Goal: Information Seeking & Learning: Check status

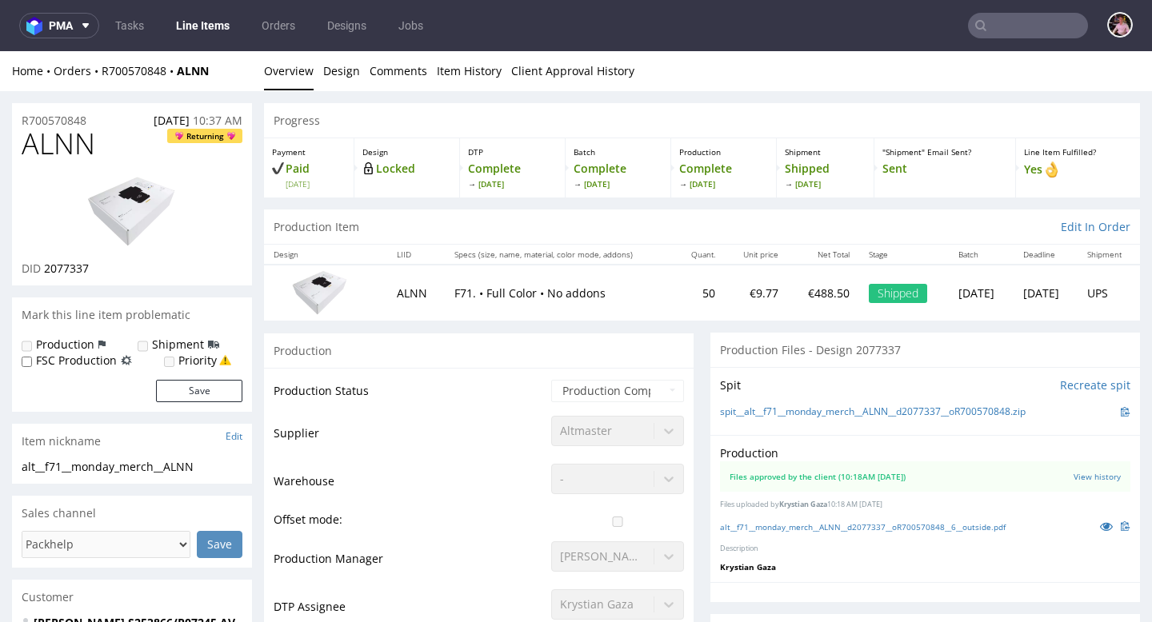
click at [1048, 34] on input "text" at bounding box center [1028, 26] width 120 height 26
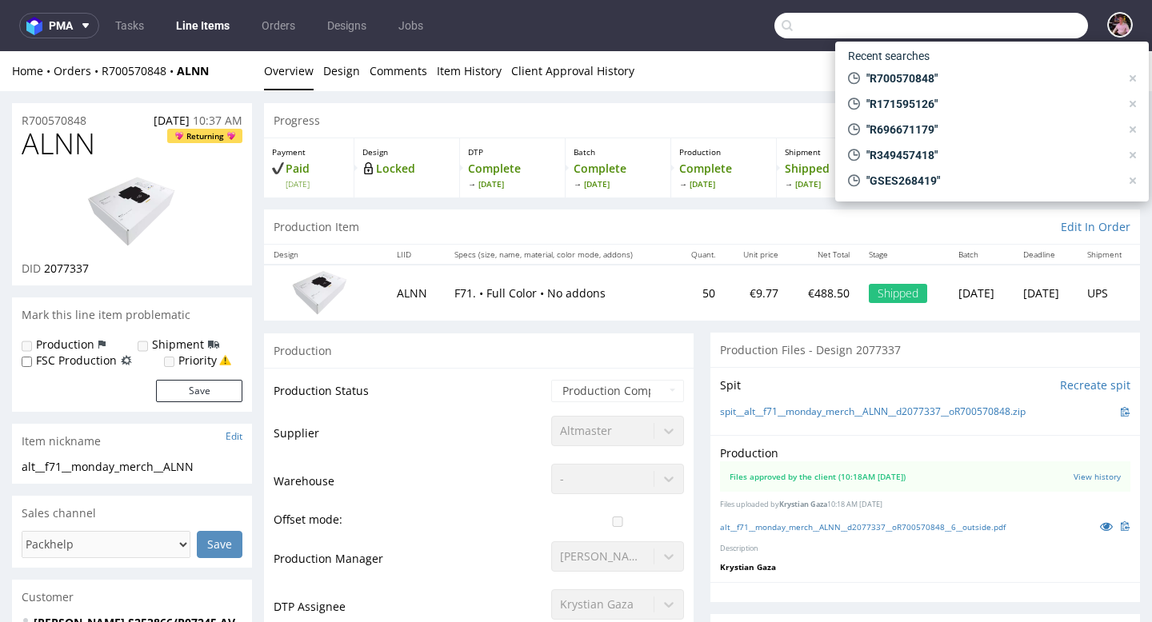
paste input "fanny.dulong@clos-systey.com"
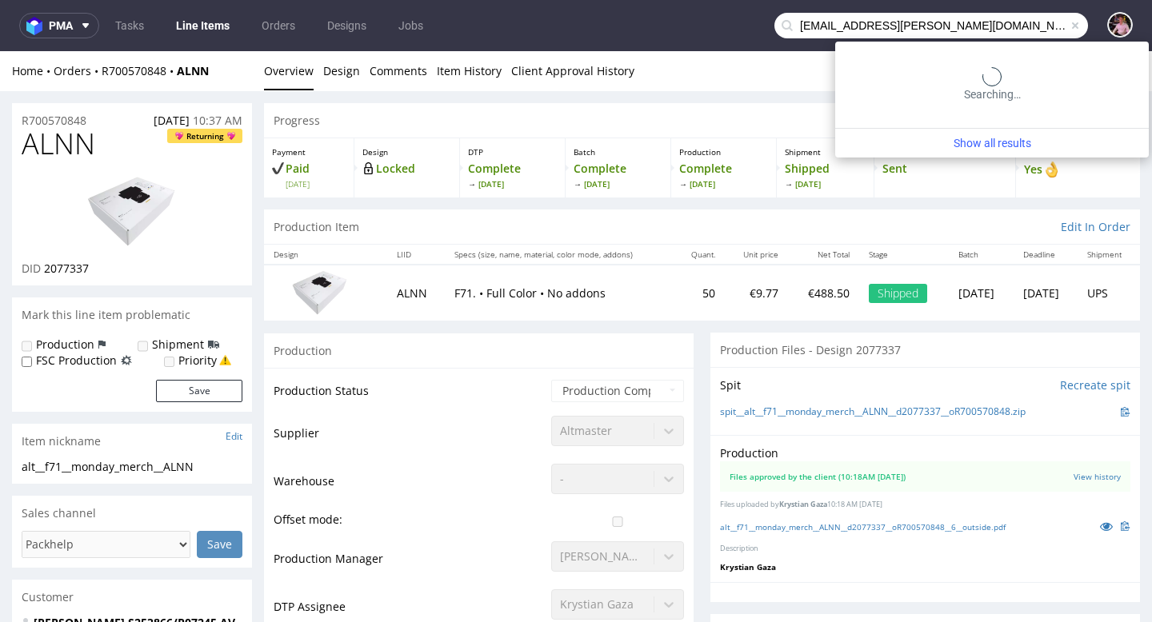
type input "fanny.dulong@clos-systey.com"
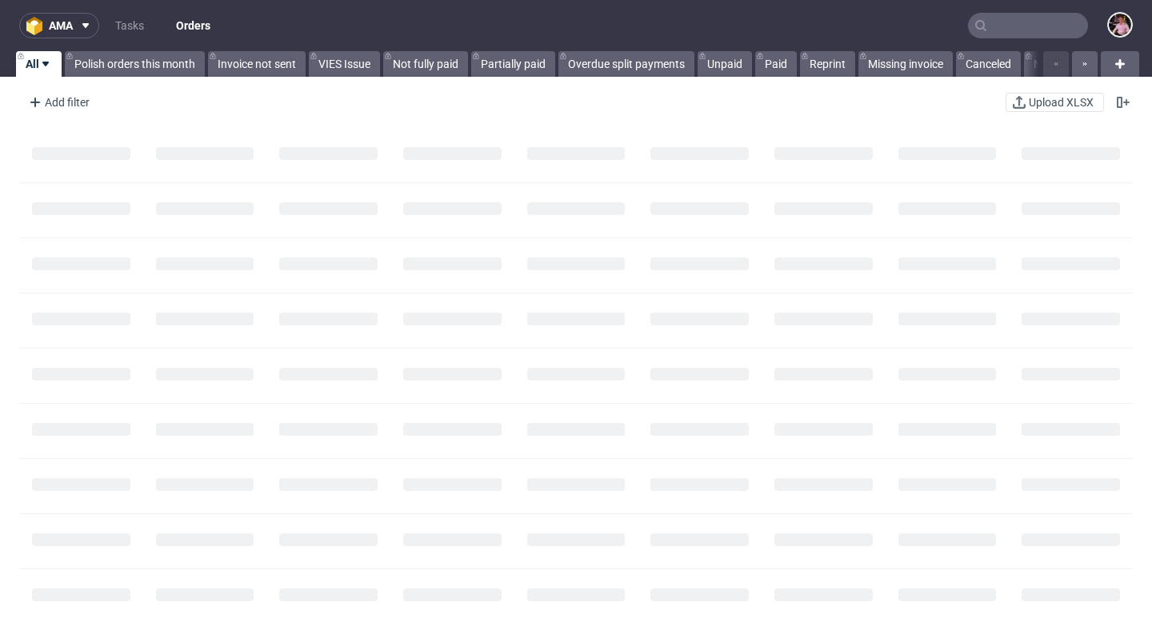
click at [1048, 29] on input "text" at bounding box center [1028, 26] width 120 height 26
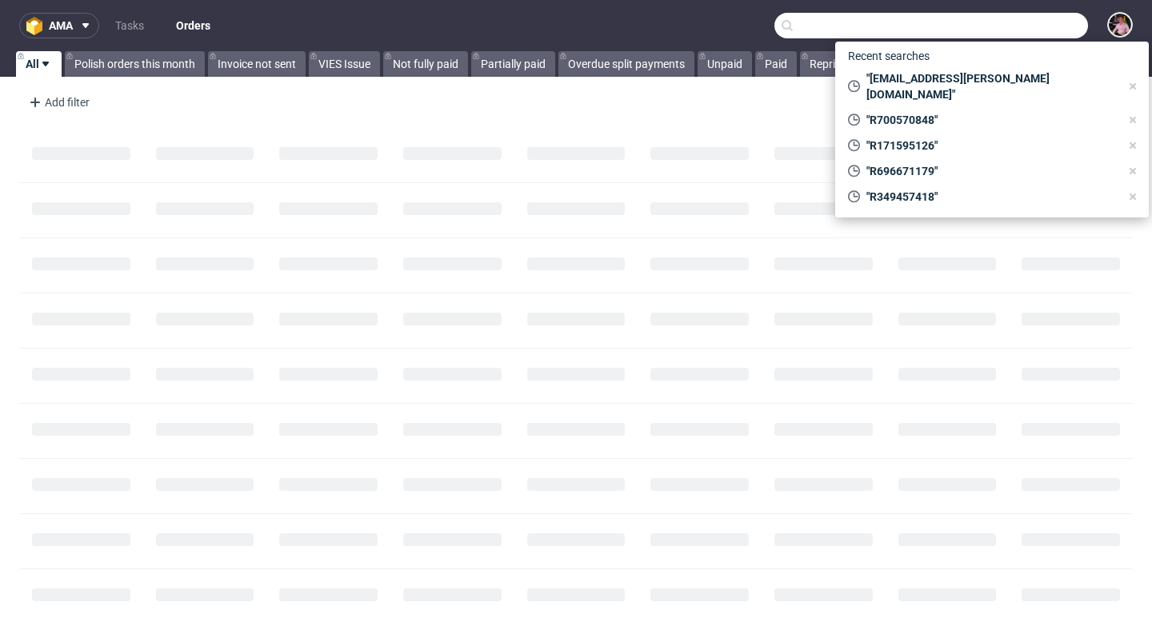
paste input "fanny.dulong@clos-systey.com"
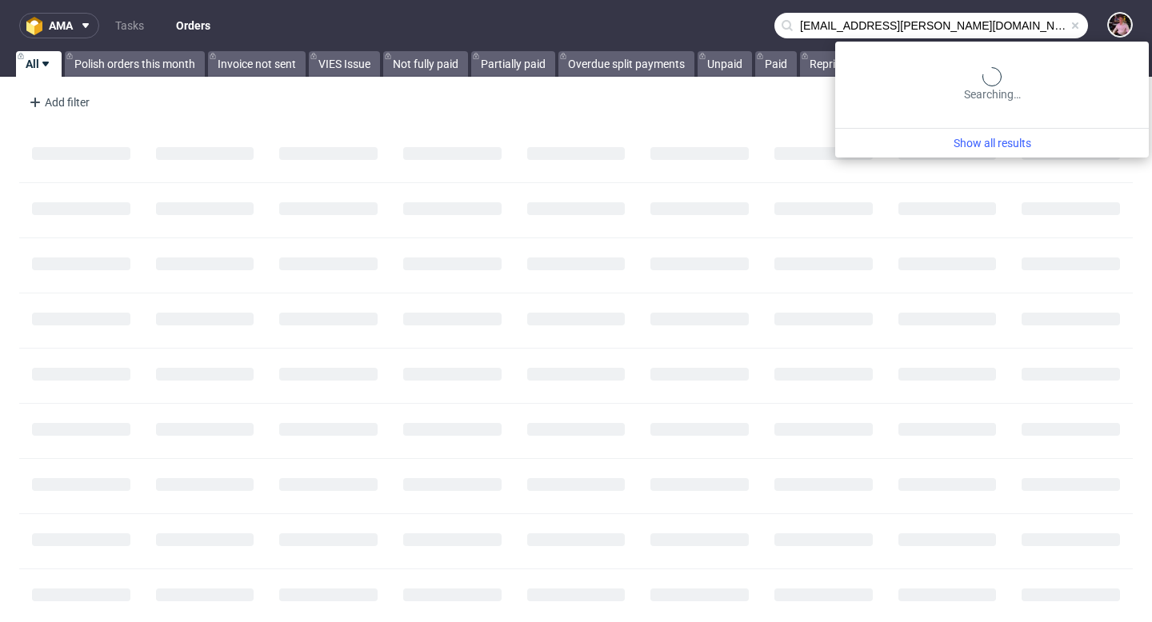
type input "fanny.dulong@clos-systey.com"
